Goal: Task Accomplishment & Management: Check status

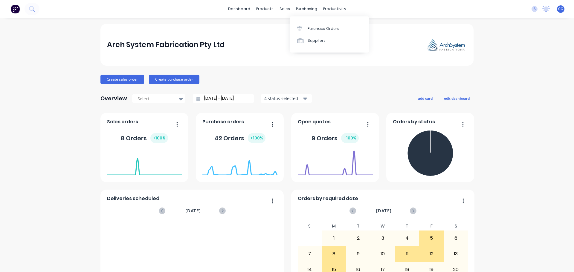
click at [310, 29] on div "Purchase Orders" at bounding box center [323, 28] width 32 height 5
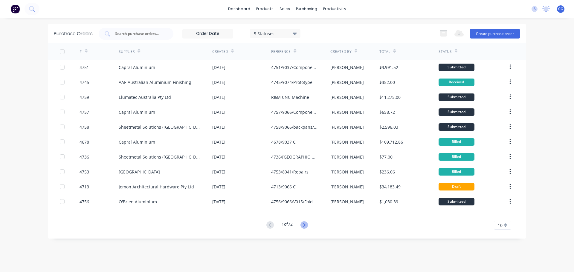
click at [308, 225] on icon at bounding box center [303, 224] width 7 height 7
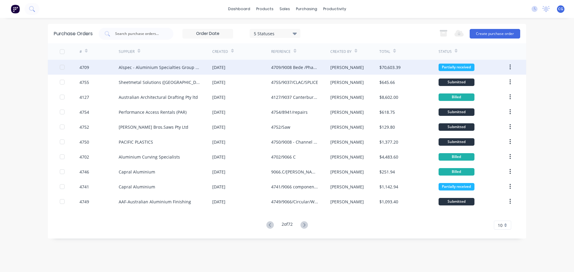
click at [177, 68] on div "Alspec - Aluminium Specialties Group Pty Ltd" at bounding box center [160, 67] width 82 height 6
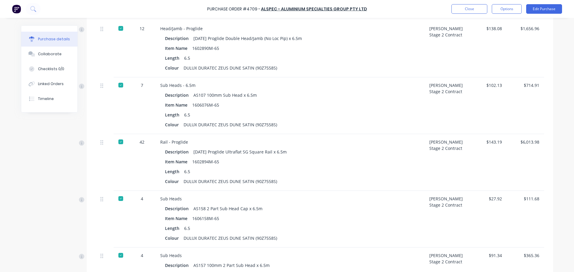
scroll to position [1972, 0]
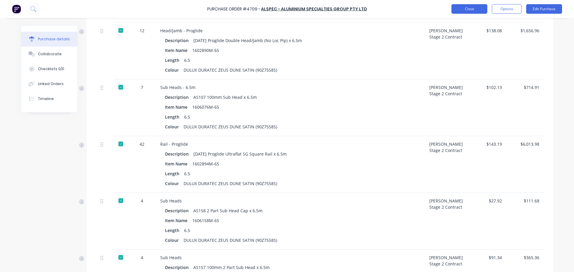
click at [468, 8] on button "Close" at bounding box center [469, 9] width 36 height 10
